Goal: Task Accomplishment & Management: Use online tool/utility

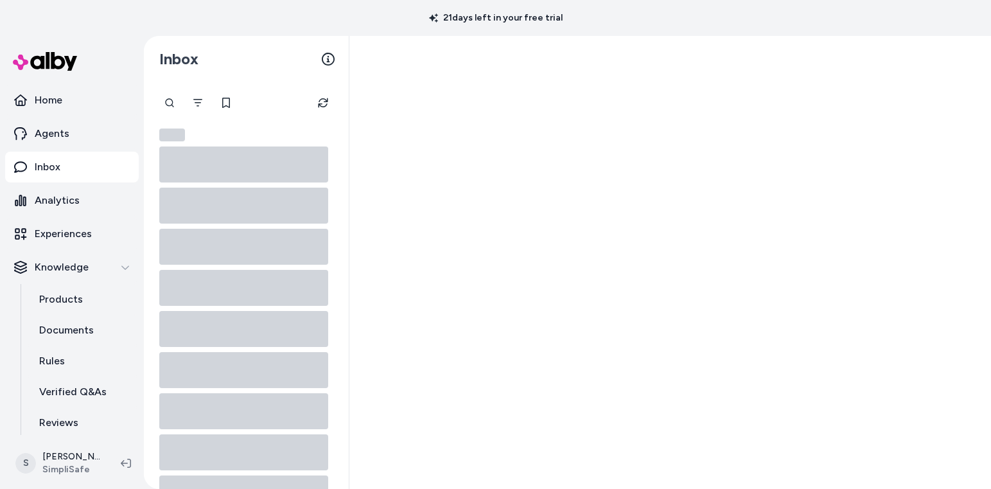
click at [72, 175] on link "Inbox" at bounding box center [72, 167] width 134 height 31
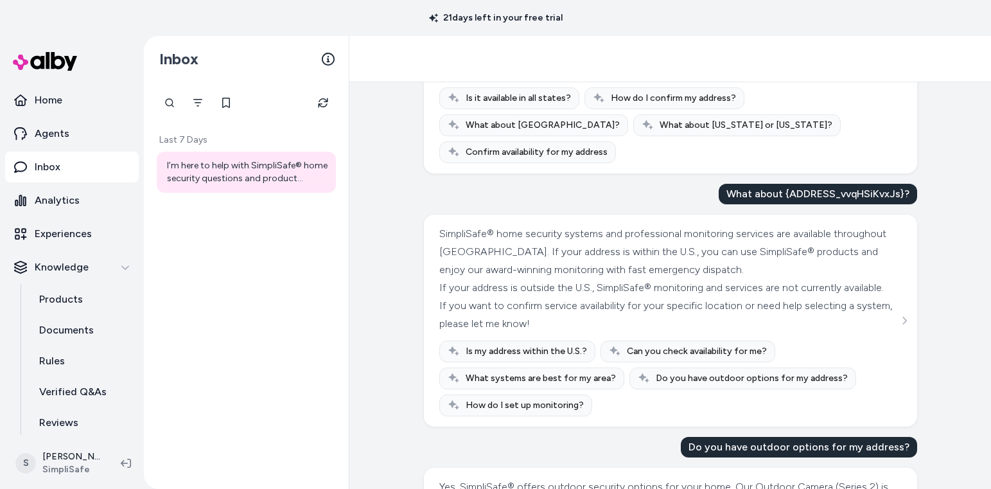
scroll to position [1169, 0]
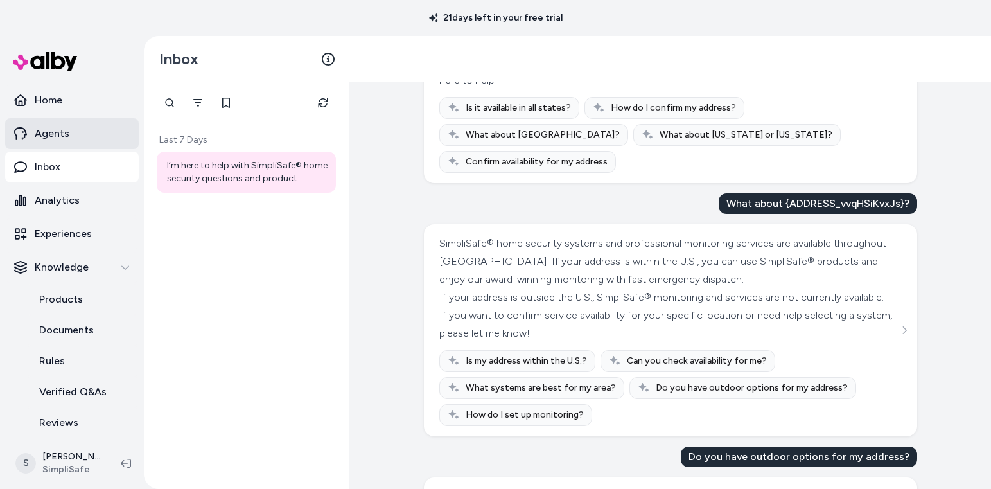
click at [52, 138] on p "Agents" at bounding box center [52, 133] width 35 height 15
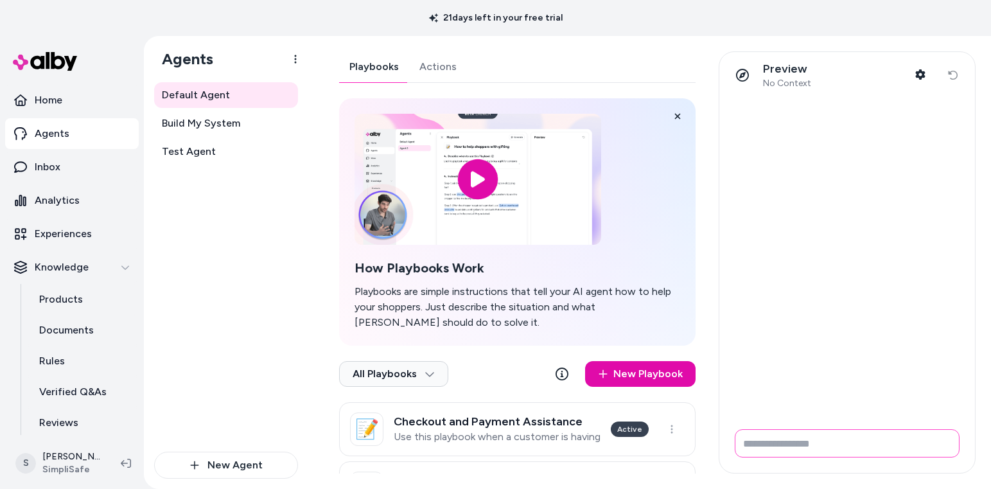
click at [776, 453] on input "Write your prompt here" at bounding box center [847, 443] width 225 height 28
type input "*"
type input "**********"
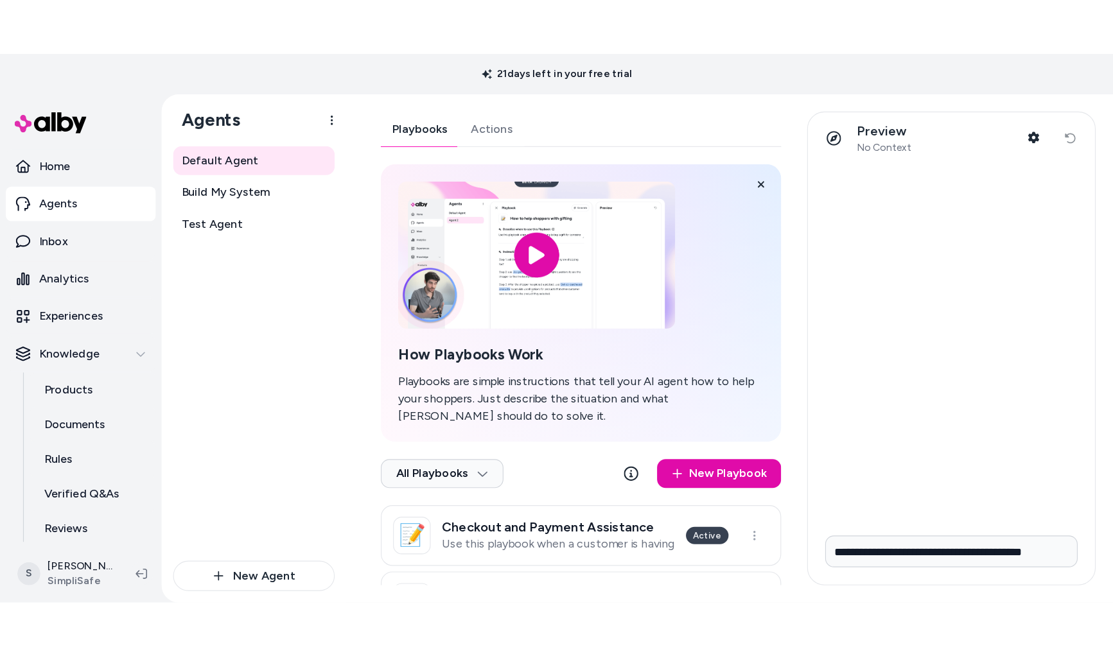
scroll to position [0, 0]
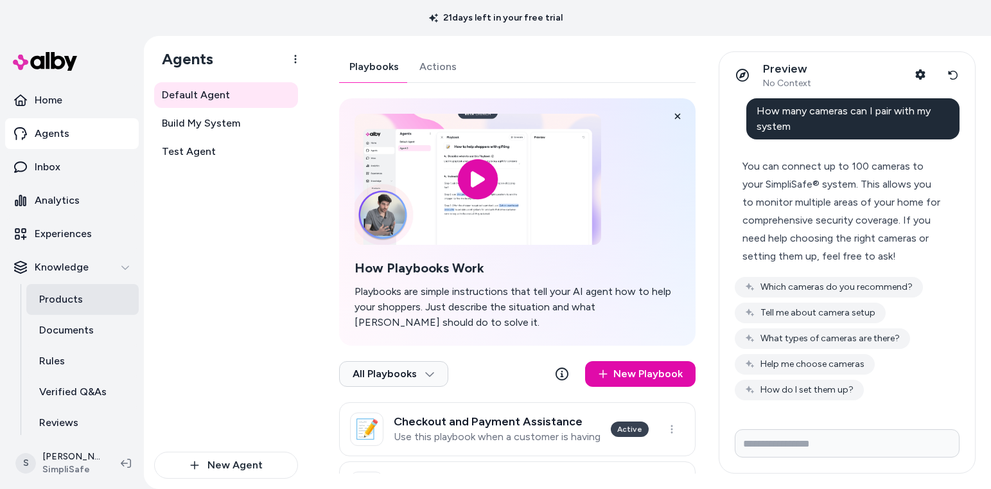
click at [74, 309] on link "Products" at bounding box center [82, 299] width 112 height 31
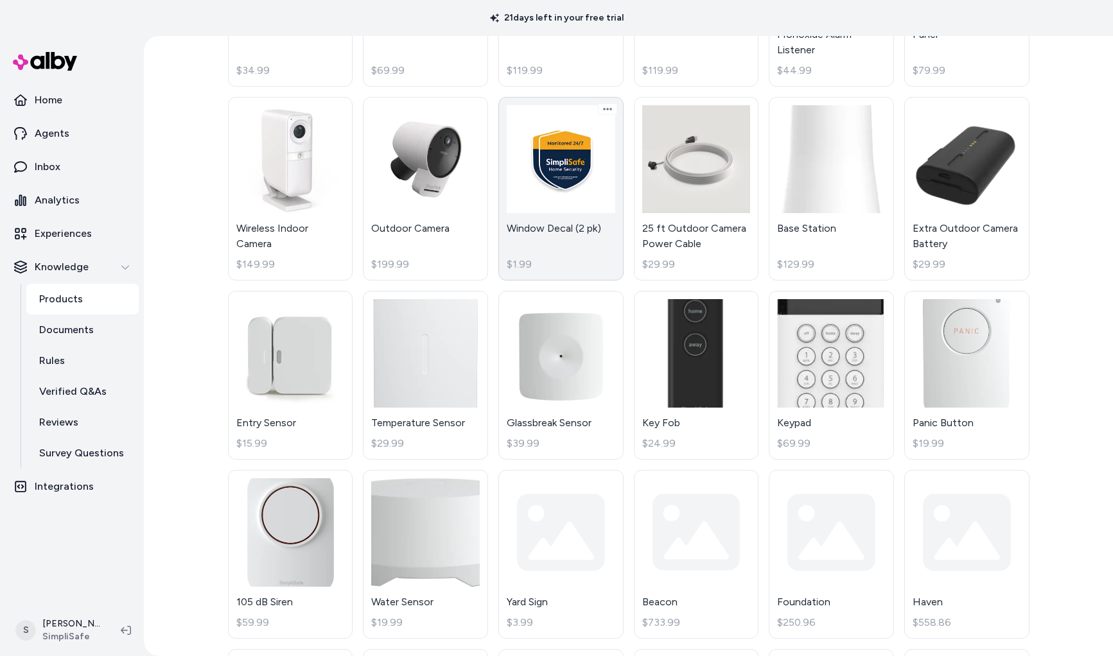
scroll to position [266, 0]
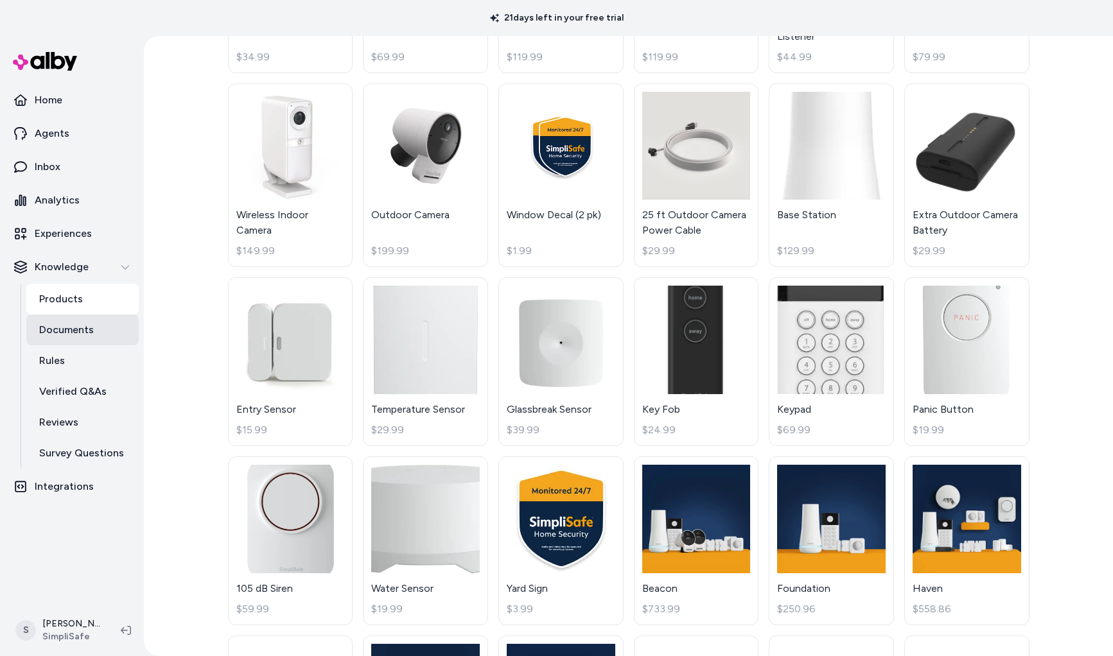
click at [45, 341] on link "Documents" at bounding box center [82, 330] width 112 height 31
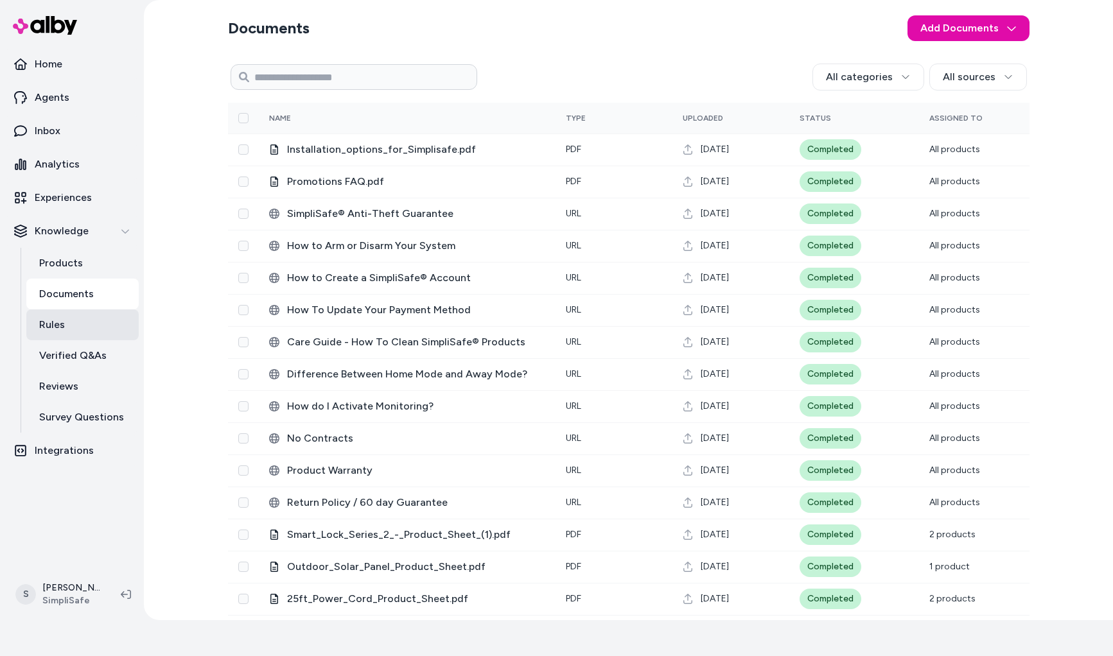
click at [64, 325] on p "Rules" at bounding box center [52, 324] width 26 height 15
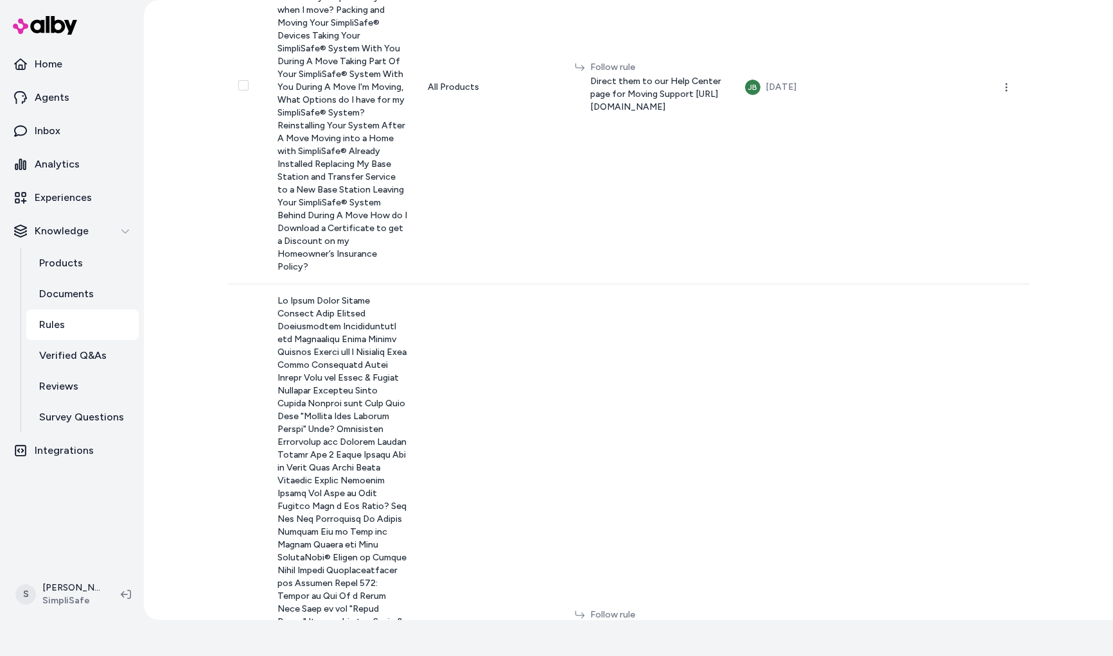
scroll to position [1964, 0]
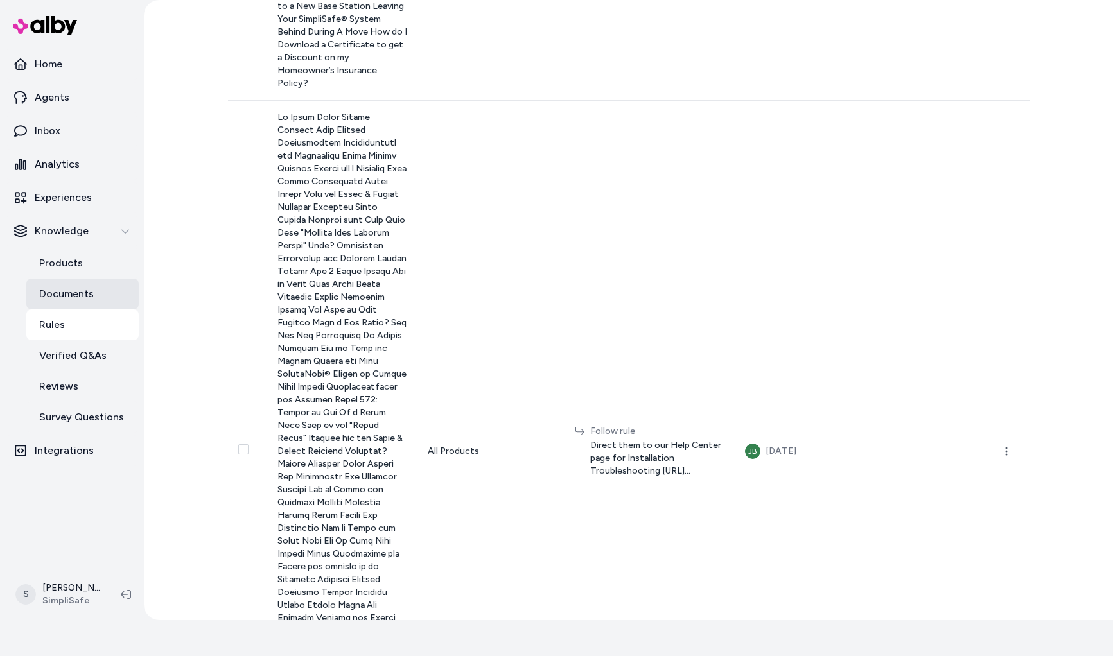
click at [62, 293] on p "Documents" at bounding box center [66, 293] width 55 height 15
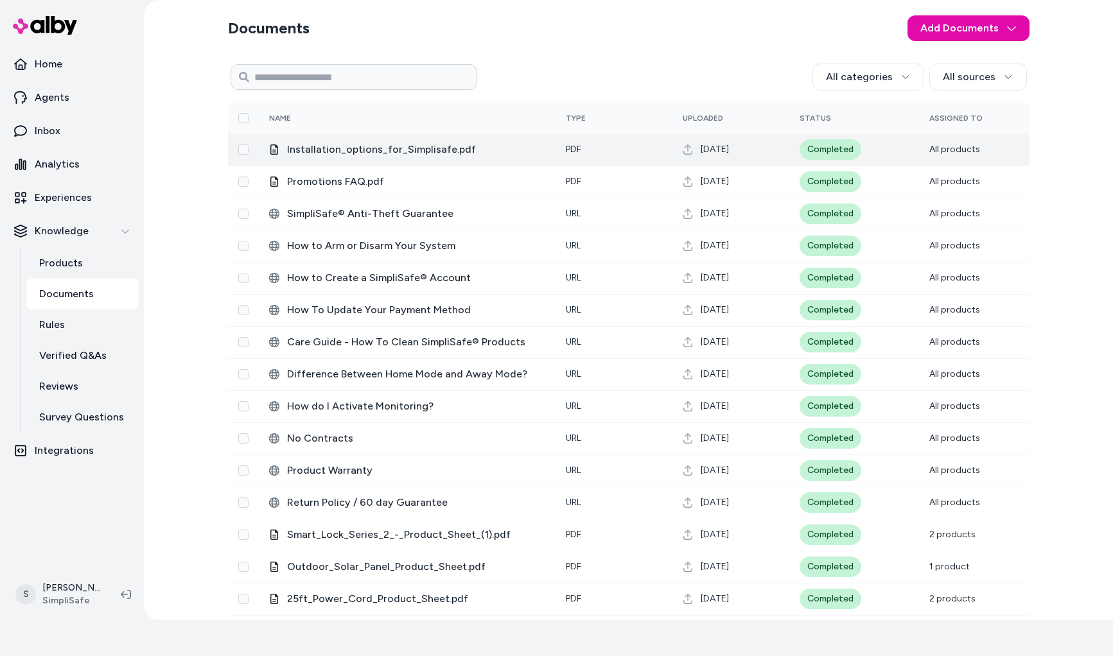
click at [379, 155] on span "Installation_options_for_Simplisafe.pdf" at bounding box center [416, 149] width 258 height 15
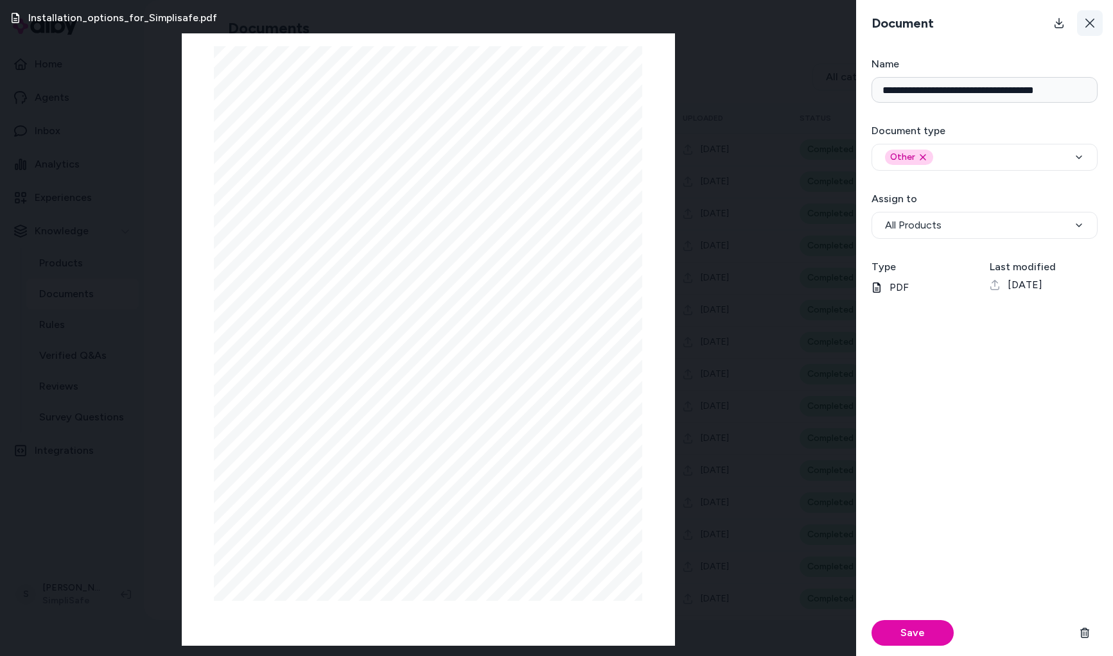
click at [990, 24] on button at bounding box center [1090, 23] width 26 height 26
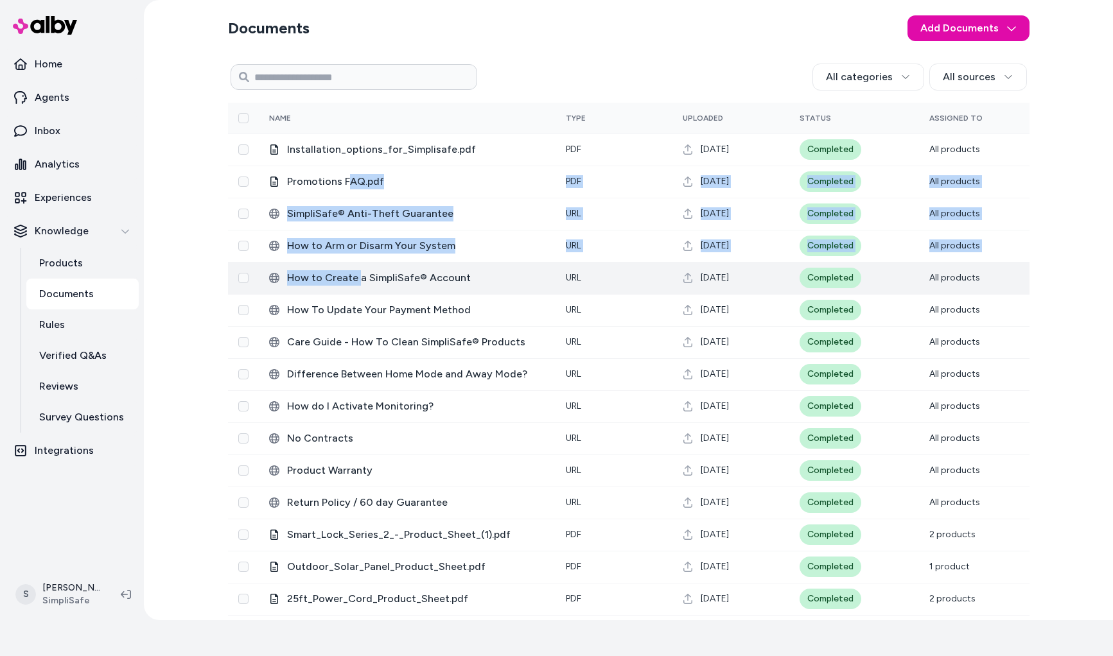
drag, startPoint x: 351, startPoint y: 182, endPoint x: 358, endPoint y: 277, distance: 95.3
click at [358, 277] on tbody "Installation_options_for_Simplisafe.pdf pdf [DATE] Completed All products Promo…" at bounding box center [628, 455] width 801 height 642
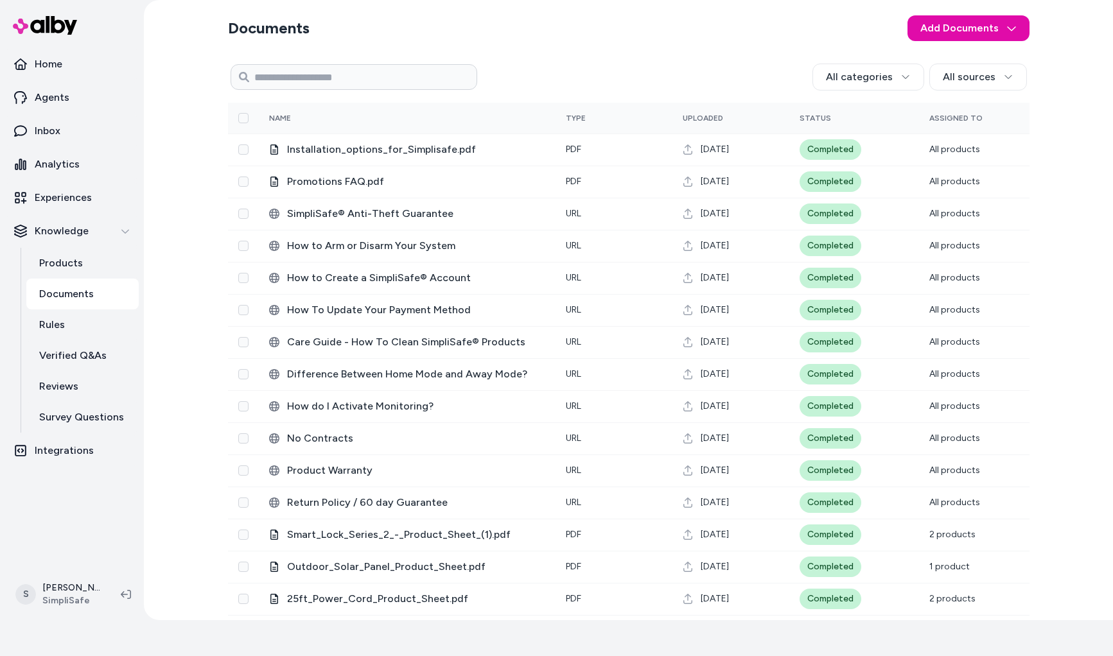
click at [550, 64] on div "All categories All sources" at bounding box center [752, 77] width 550 height 27
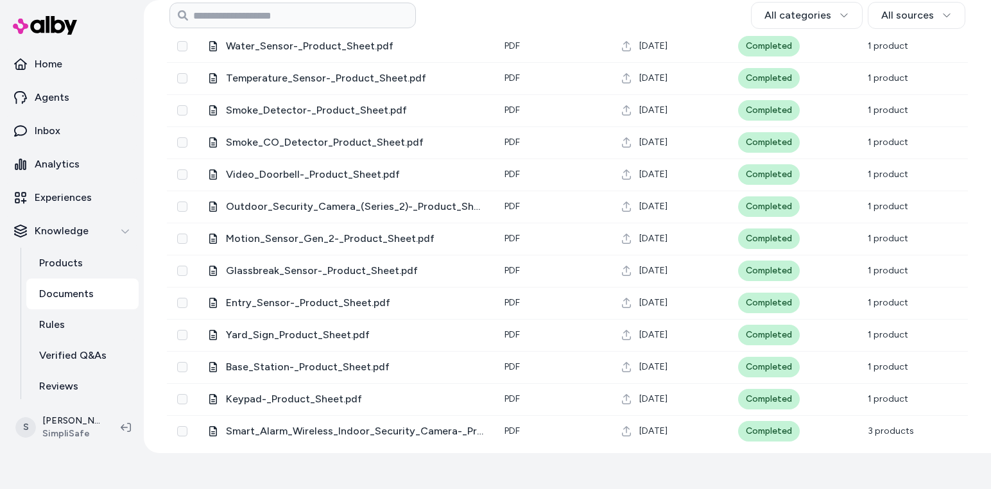
scroll to position [782, 0]
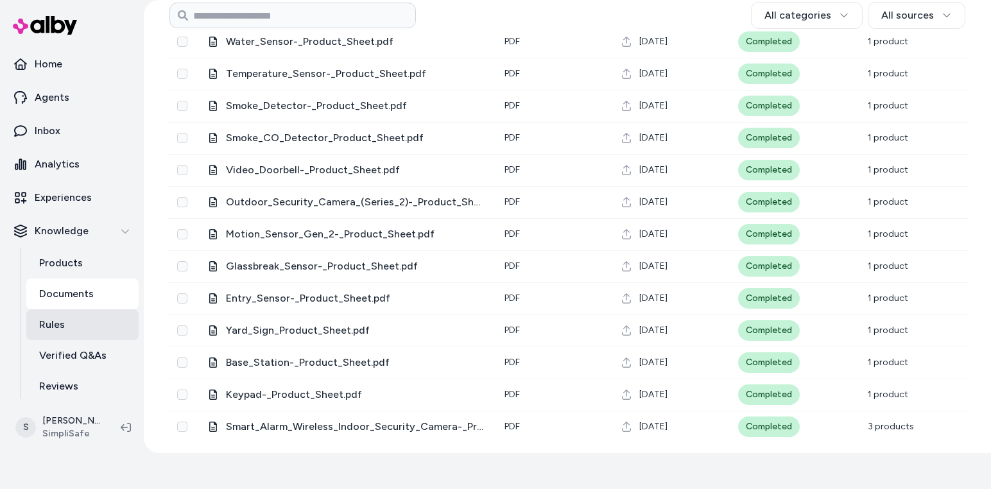
click at [60, 326] on p "Rules" at bounding box center [52, 324] width 26 height 15
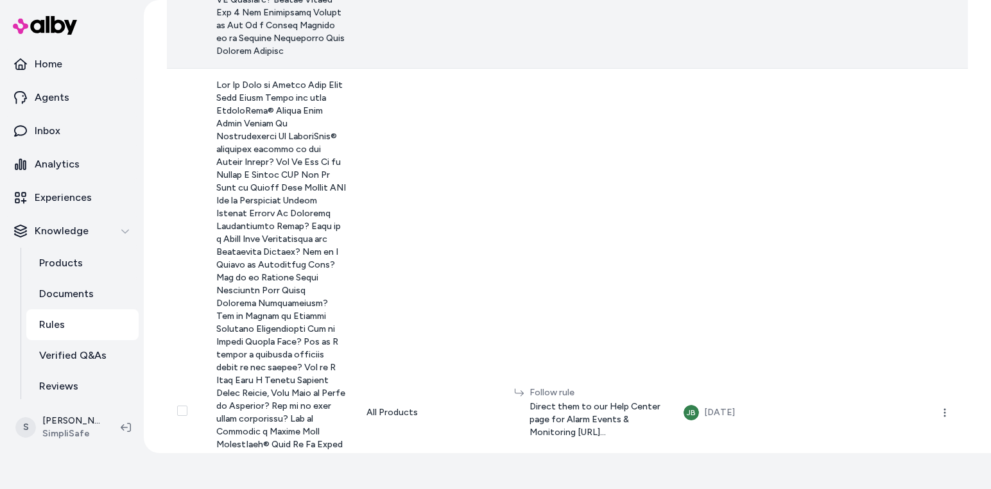
scroll to position [2747, 0]
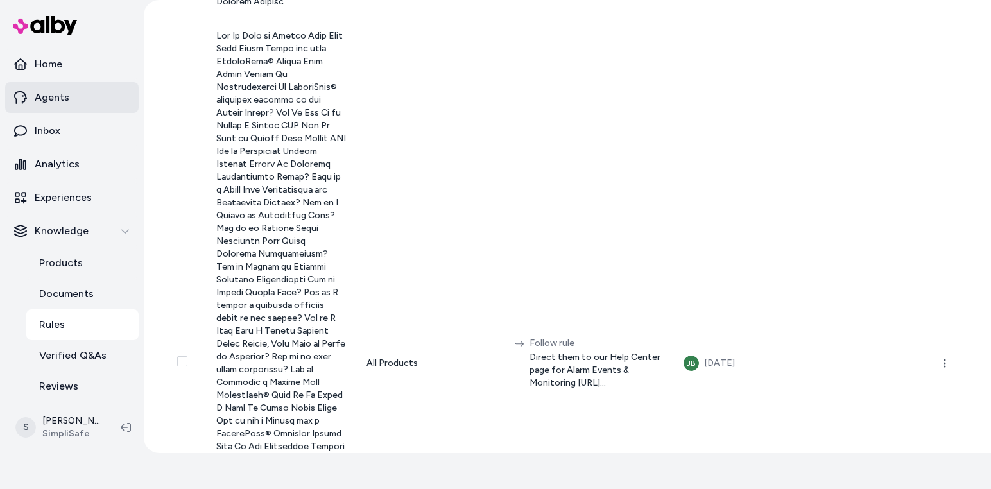
click at [60, 94] on p "Agents" at bounding box center [52, 97] width 35 height 15
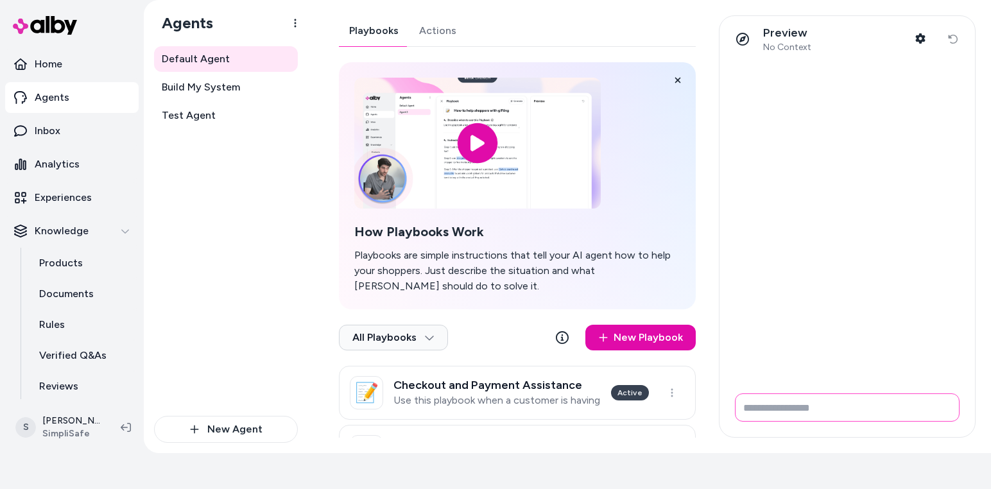
click at [845, 406] on input "Write your prompt here" at bounding box center [847, 408] width 225 height 28
click at [83, 235] on p "Knowledge" at bounding box center [62, 230] width 54 height 15
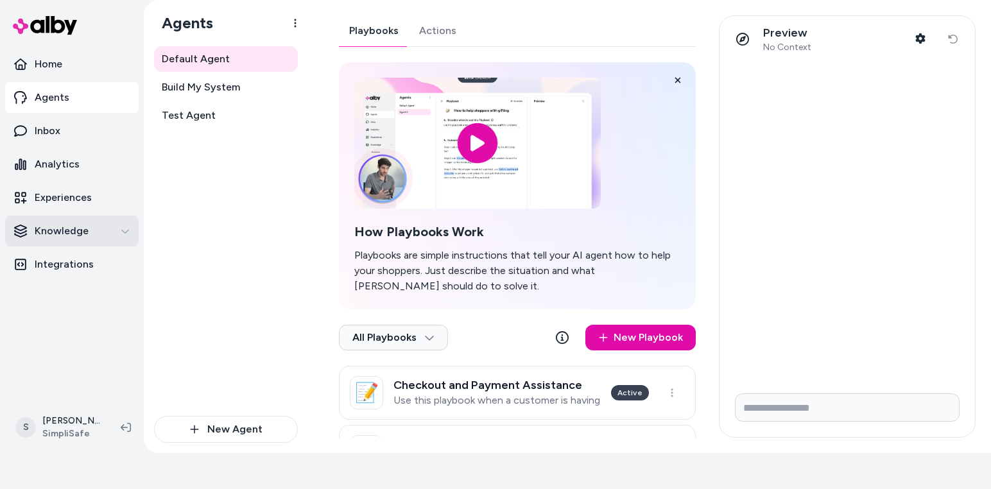
click at [84, 237] on p "Knowledge" at bounding box center [62, 230] width 54 height 15
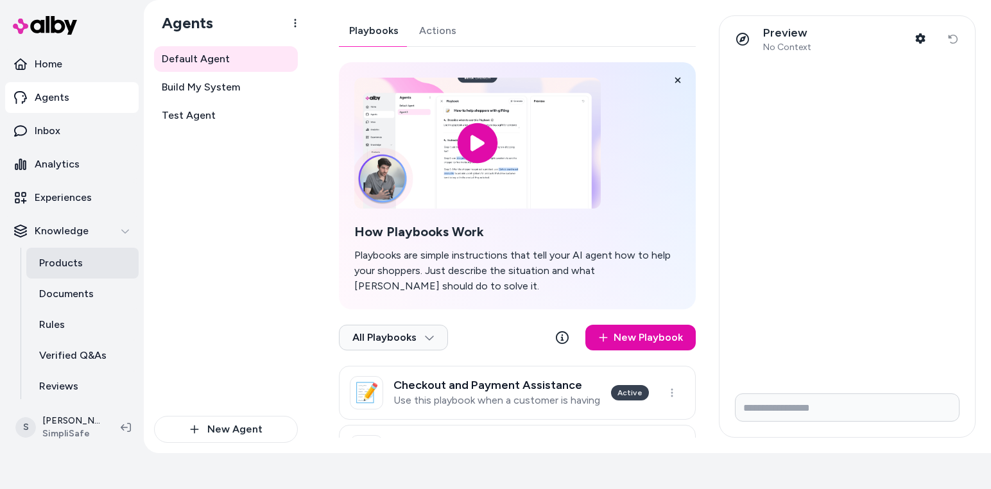
click at [83, 259] on link "Products" at bounding box center [82, 263] width 112 height 31
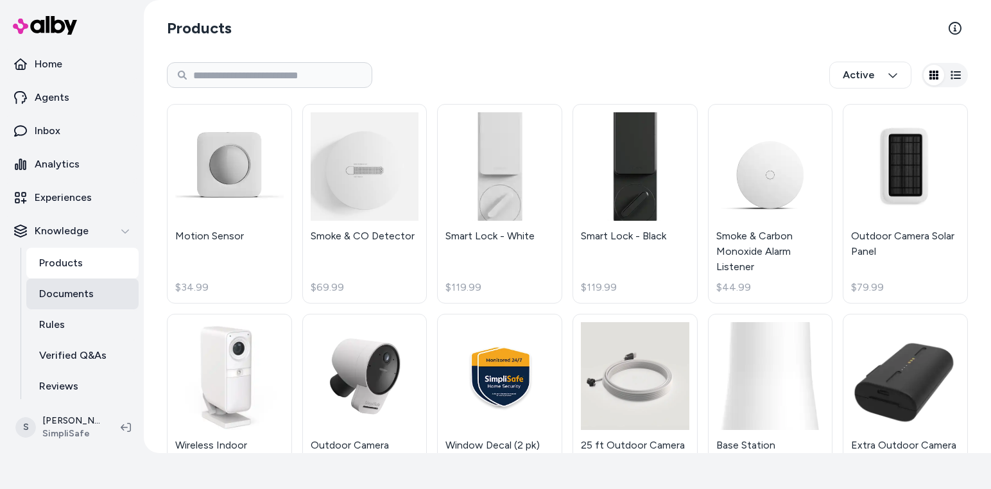
click at [88, 292] on p "Documents" at bounding box center [66, 293] width 55 height 15
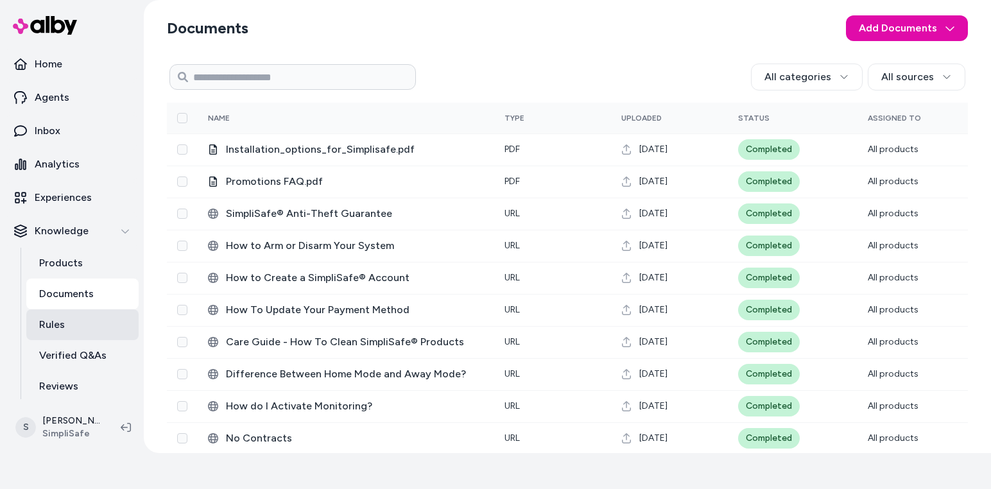
click at [84, 326] on link "Rules" at bounding box center [82, 324] width 112 height 31
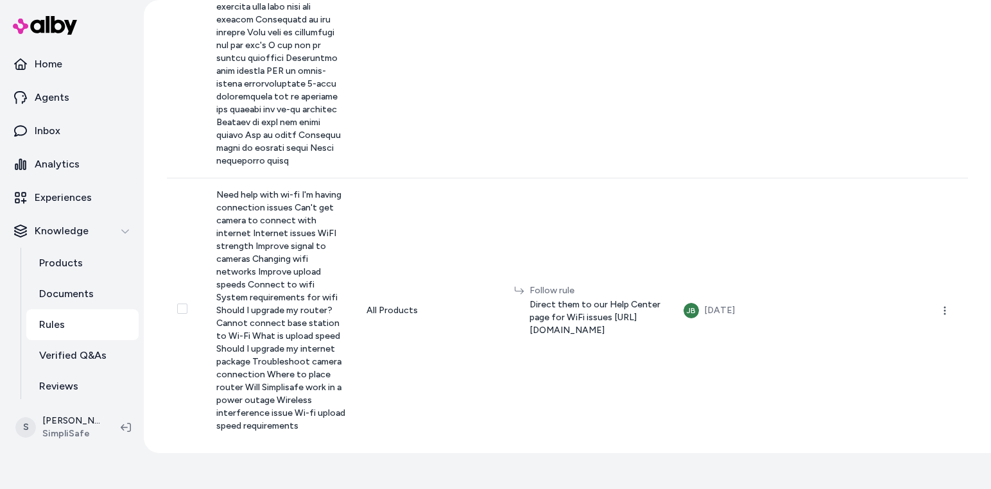
scroll to position [6151, 0]
click at [76, 261] on p "Products" at bounding box center [61, 263] width 44 height 15
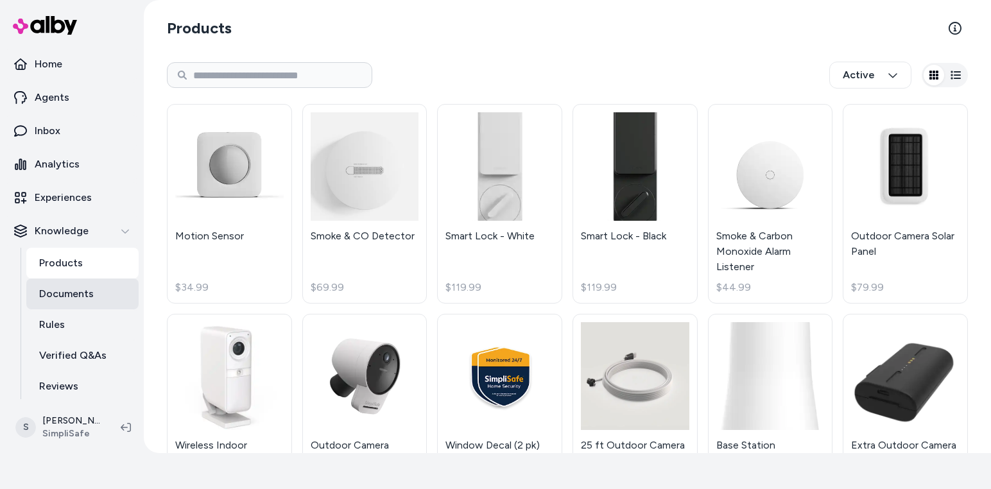
click at [76, 302] on link "Documents" at bounding box center [82, 294] width 112 height 31
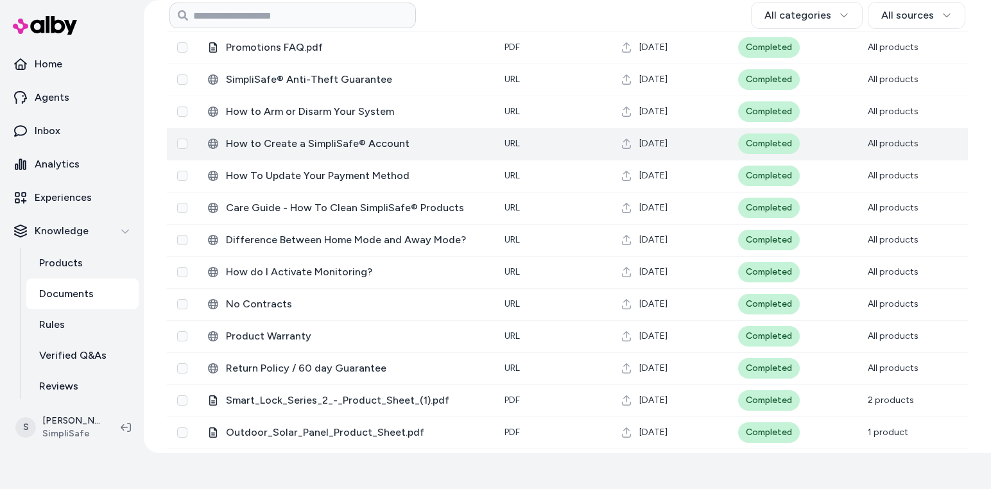
scroll to position [129, 0]
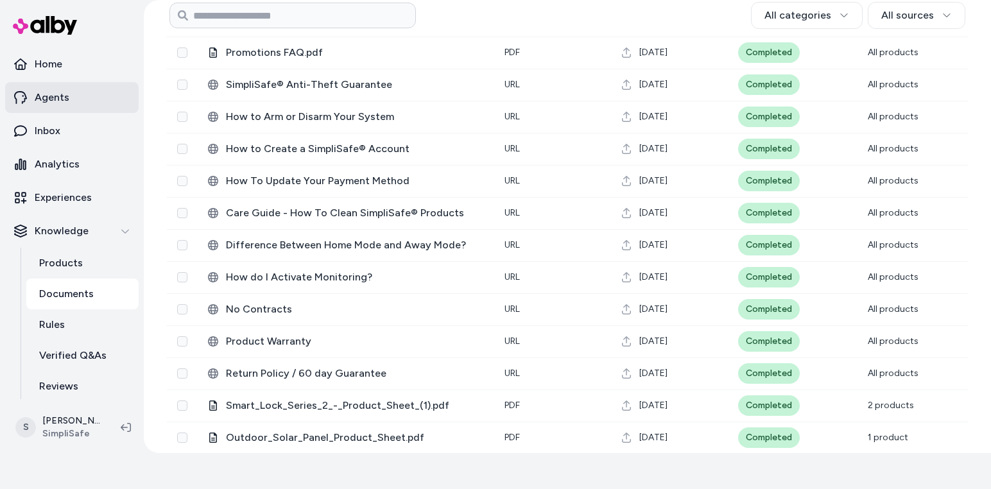
click at [57, 93] on p "Agents" at bounding box center [52, 97] width 35 height 15
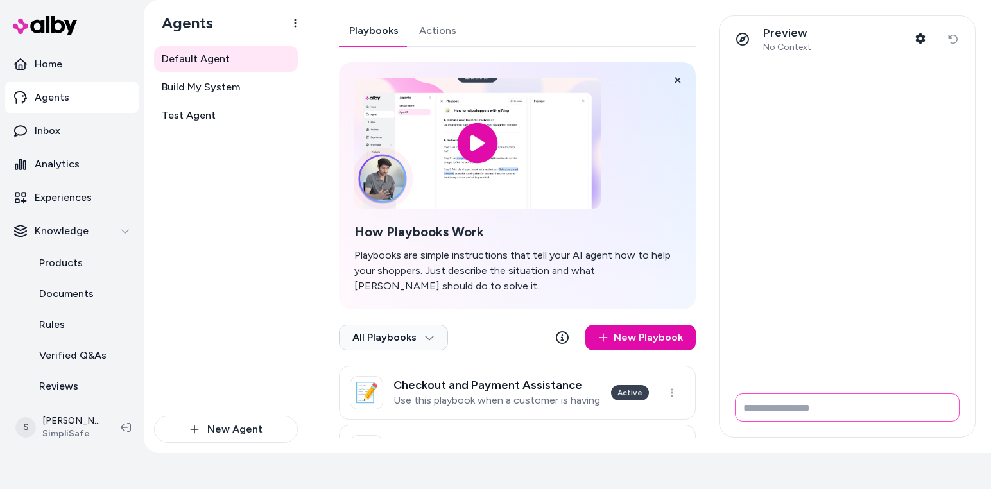
click at [785, 412] on input "Write your prompt here" at bounding box center [847, 408] width 225 height 28
type input "**********"
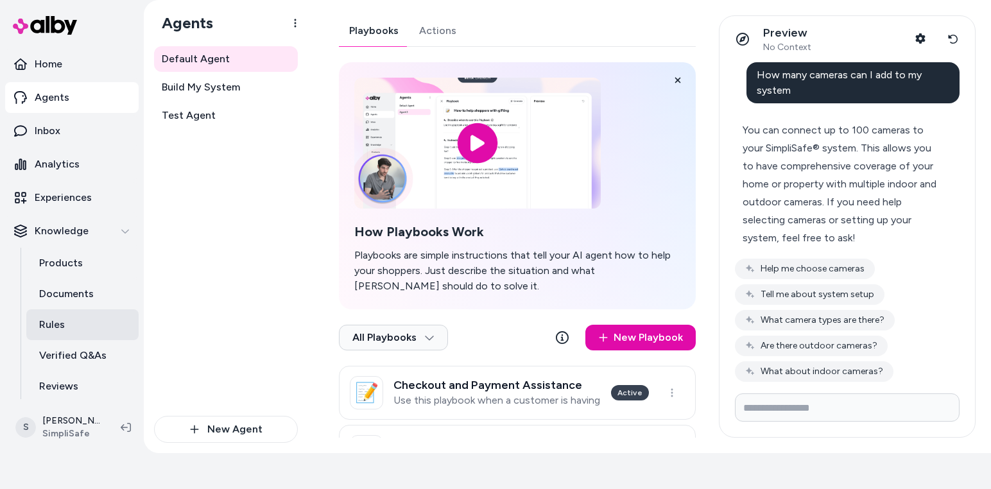
click at [72, 317] on link "Rules" at bounding box center [82, 324] width 112 height 31
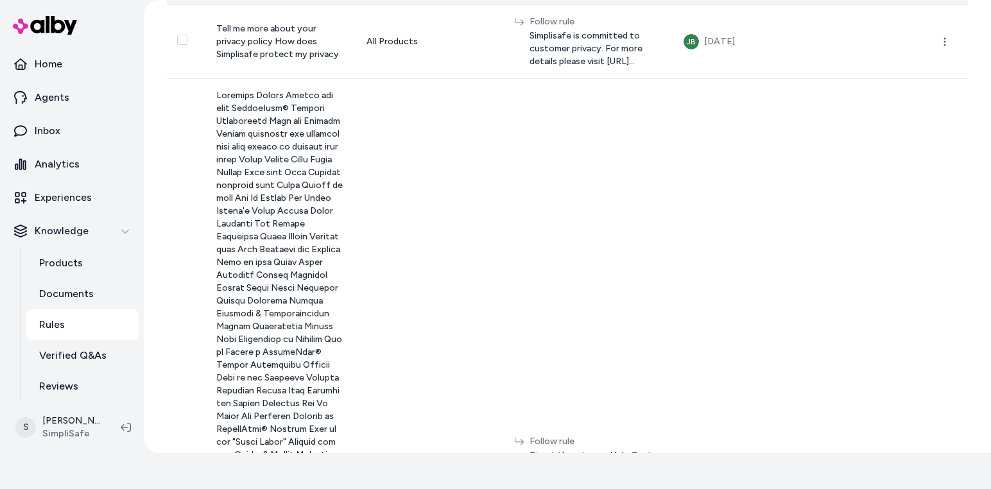
scroll to position [627, 0]
